Goal: Task Accomplishment & Management: Use online tool/utility

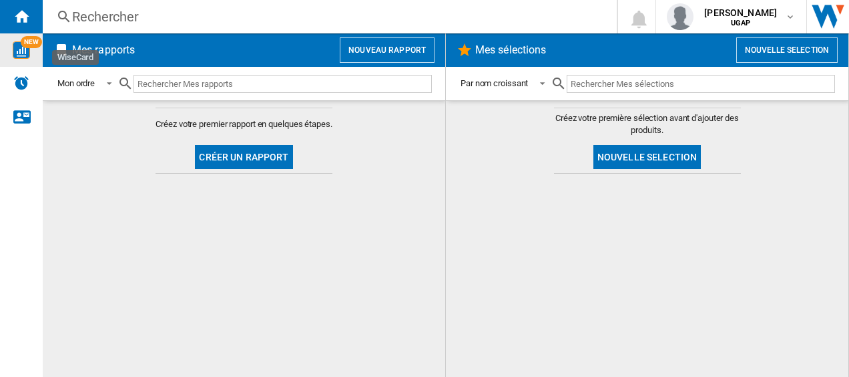
click at [25, 57] on img "WiseCard" at bounding box center [21, 49] width 17 height 17
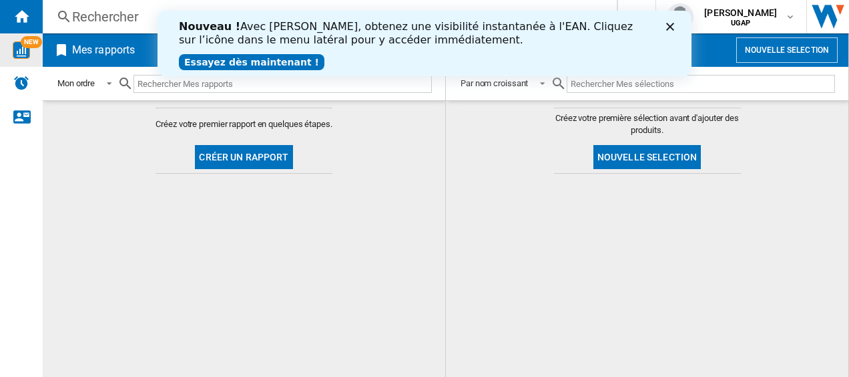
click at [740, 141] on span at bounding box center [723, 157] width 34 height 33
click at [676, 21] on div "Nouveau ! Avec [PERSON_NAME], obtenez une visibilité instantanée à l'EAN. Cliqu…" at bounding box center [425, 43] width 534 height 55
click at [670, 27] on polygon "Fermer" at bounding box center [670, 27] width 8 height 8
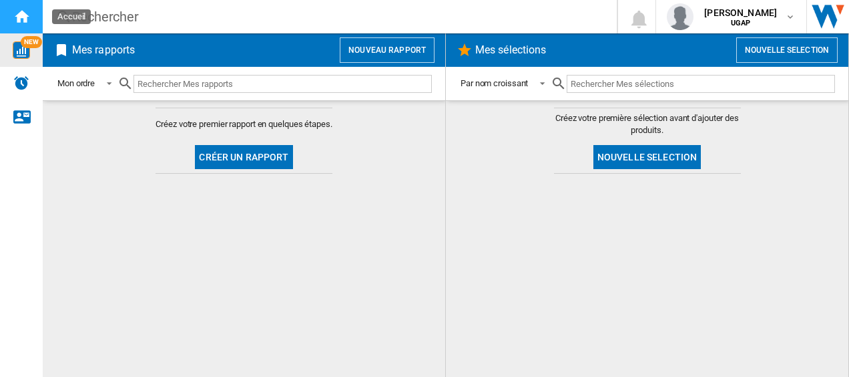
click at [21, 21] on ng-md-icon "Accueil" at bounding box center [21, 16] width 16 height 16
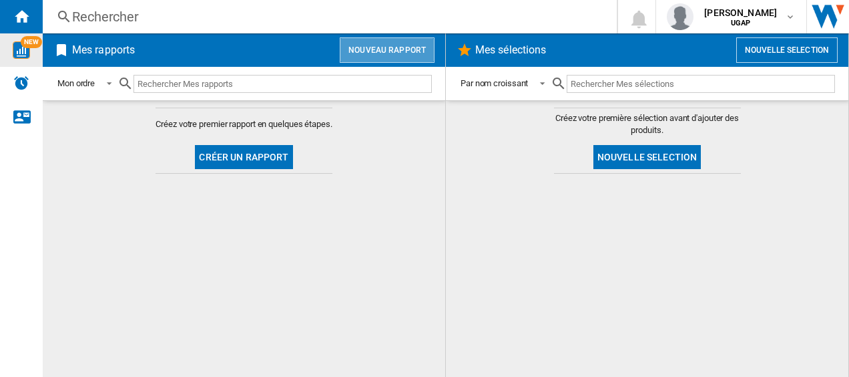
click at [415, 49] on button "Nouveau rapport" at bounding box center [387, 49] width 95 height 25
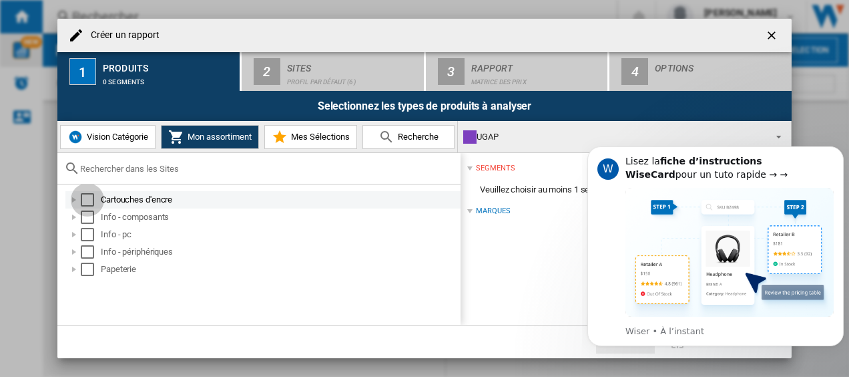
click at [89, 199] on div "Select" at bounding box center [87, 199] width 13 height 13
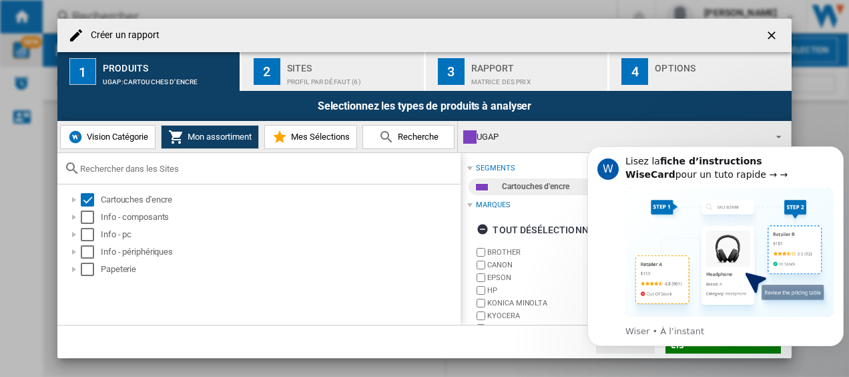
click at [130, 139] on span "Vision Catégorie" at bounding box center [115, 137] width 65 height 10
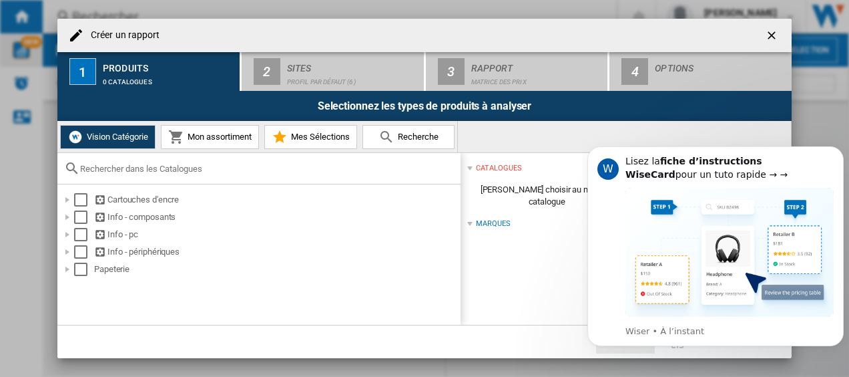
click at [332, 139] on span "Mes Sélections" at bounding box center [319, 137] width 62 height 10
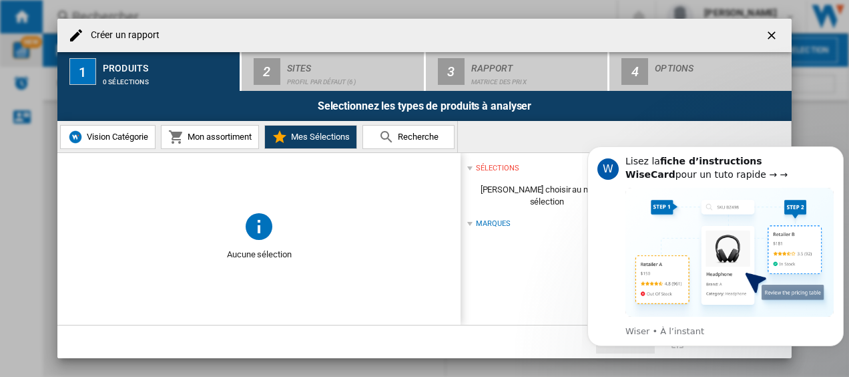
click at [212, 144] on button "Mon assortiment" at bounding box center [210, 137] width 98 height 24
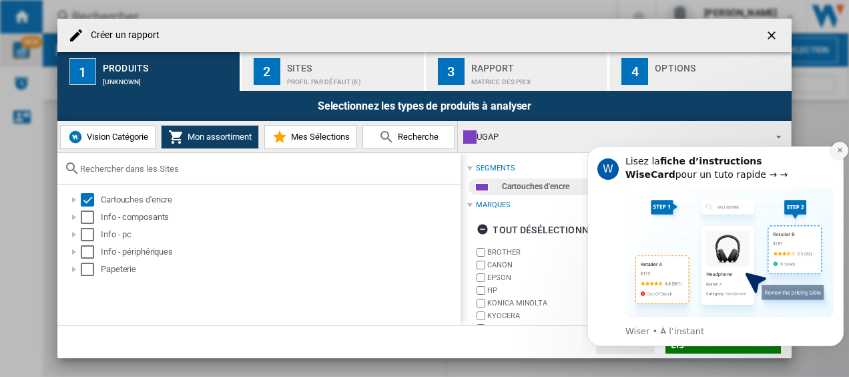
click at [842, 146] on icon "Dismiss notification" at bounding box center [839, 149] width 7 height 7
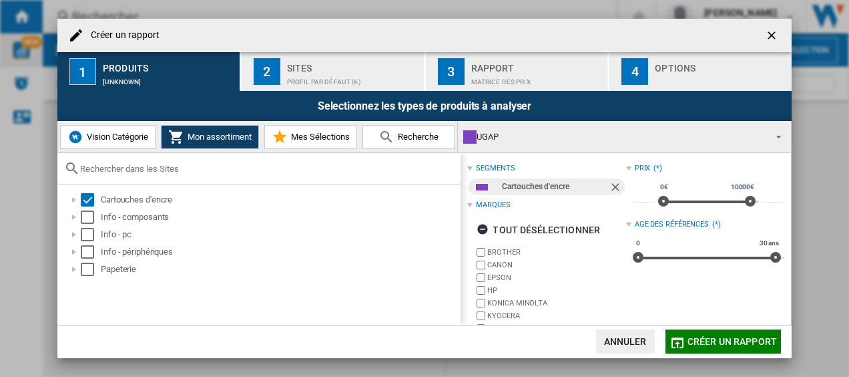
click at [455, 74] on div "3" at bounding box center [451, 71] width 27 height 27
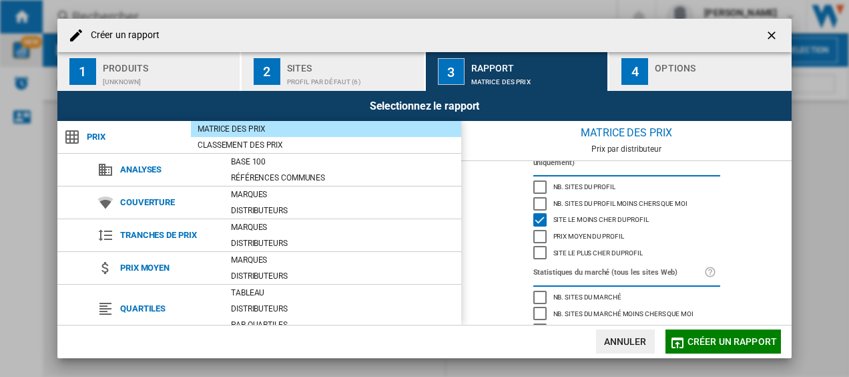
scroll to position [190, 0]
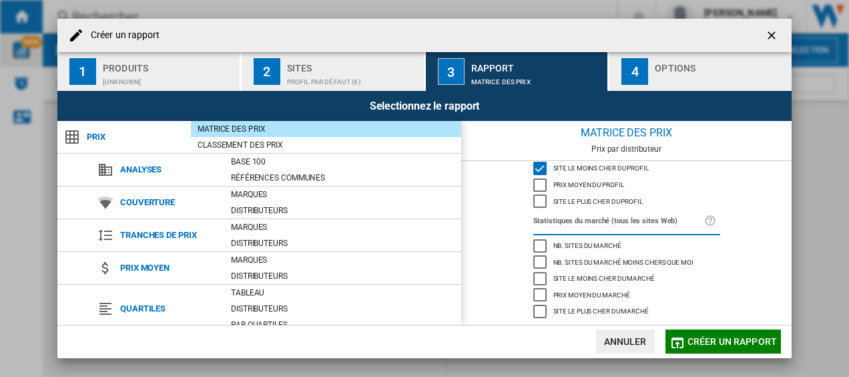
click at [540, 246] on div "Nb. sites du marché" at bounding box center [539, 245] width 13 height 13
click at [539, 263] on div "Nb. sites du marché moins chers que moi" at bounding box center [539, 261] width 13 height 13
click at [539, 279] on div "Site le moins cher du marché" at bounding box center [539, 278] width 13 height 13
click at [537, 293] on div "Prix moyen du marché" at bounding box center [539, 294] width 13 height 13
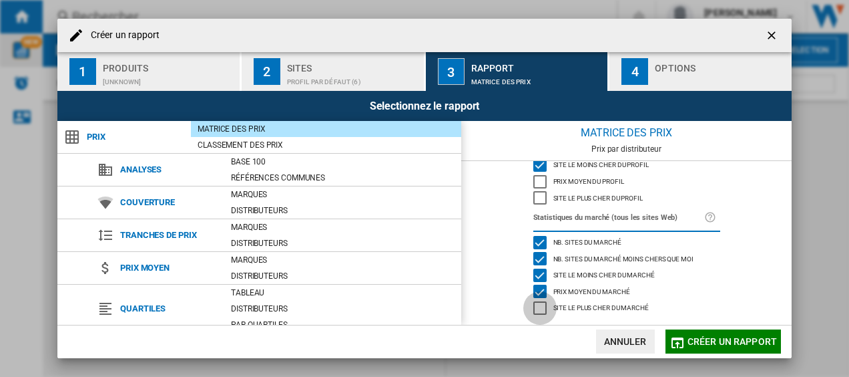
click at [537, 311] on div "Site le plus cher du marché" at bounding box center [539, 307] width 13 height 13
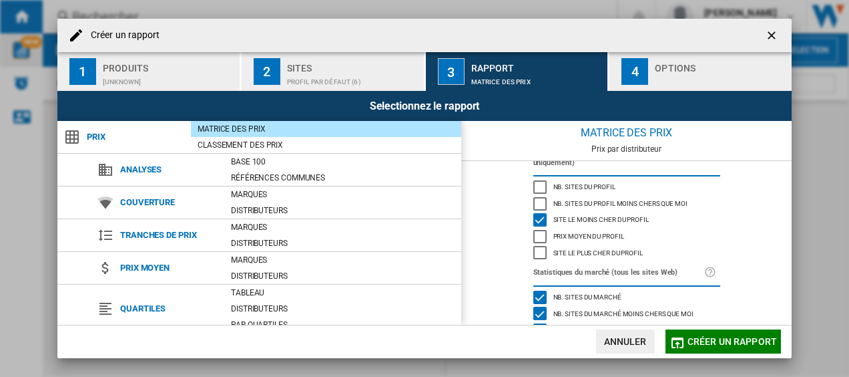
scroll to position [193, 0]
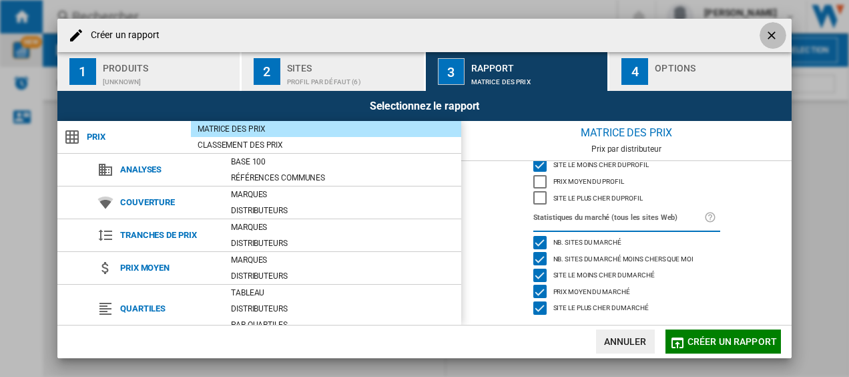
click at [775, 33] on ng-md-icon "getI18NText('BUTTONS.CLOSE_DIALOG')" at bounding box center [773, 37] width 16 height 16
